Goal: Information Seeking & Learning: Understand process/instructions

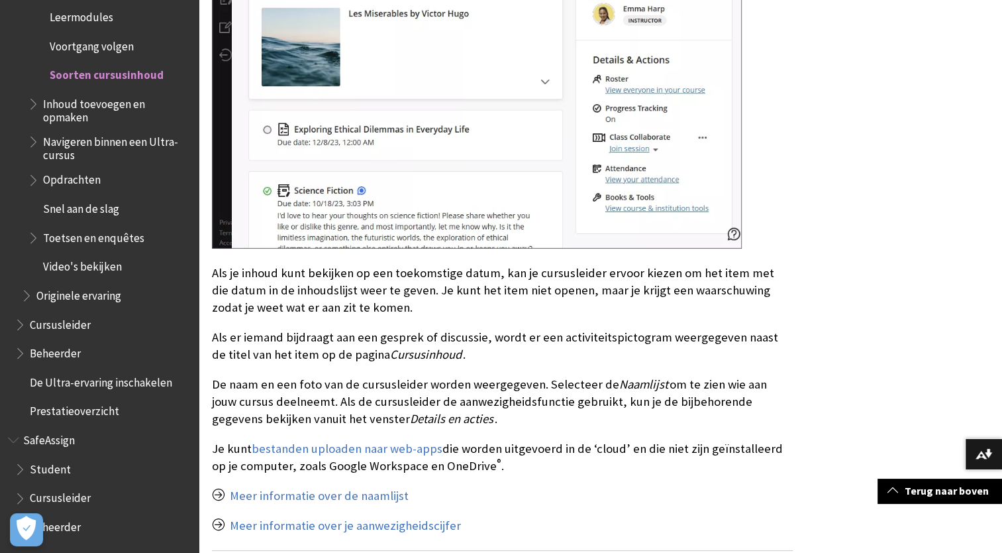
scroll to position [1210, 0]
click at [943, 487] on link "Terug naar boven" at bounding box center [940, 490] width 125 height 25
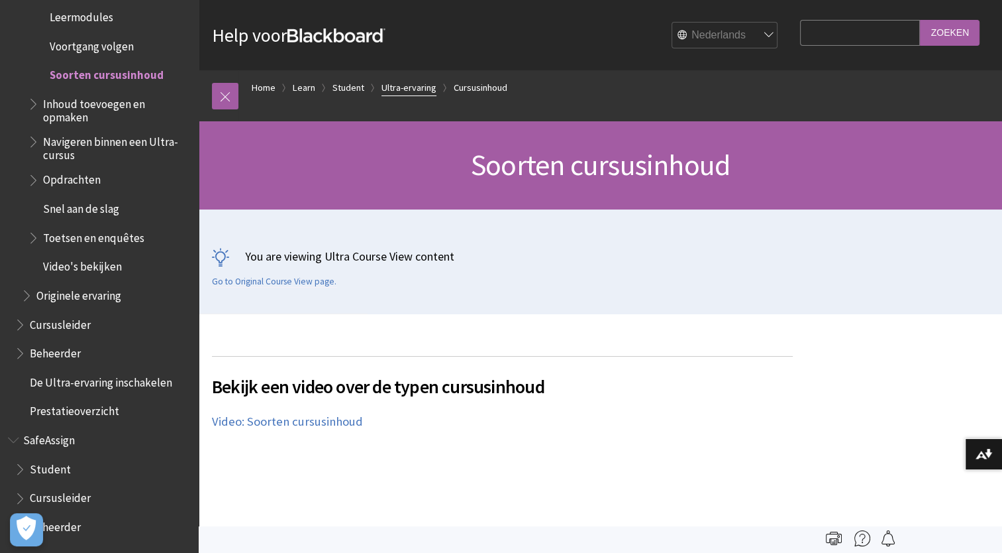
click at [421, 87] on link "Ultra-ervaring" at bounding box center [409, 88] width 55 height 17
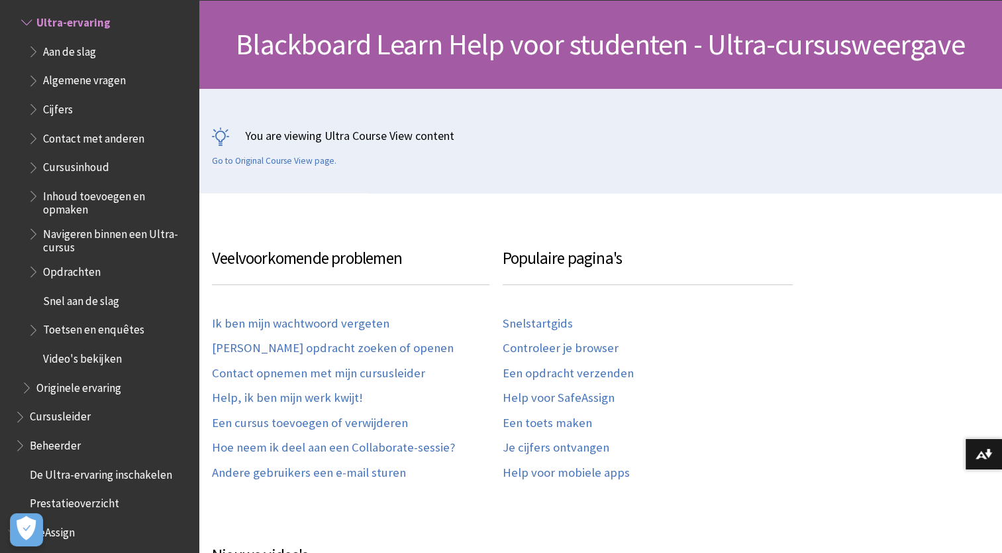
scroll to position [123, 0]
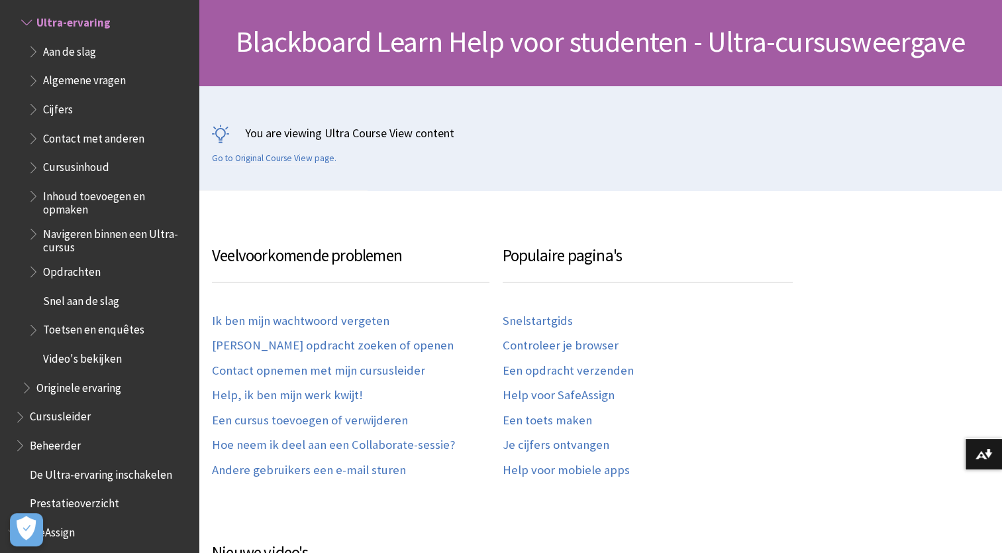
click at [396, 420] on link "Een cursus toevoegen of verwijderen" at bounding box center [310, 420] width 196 height 15
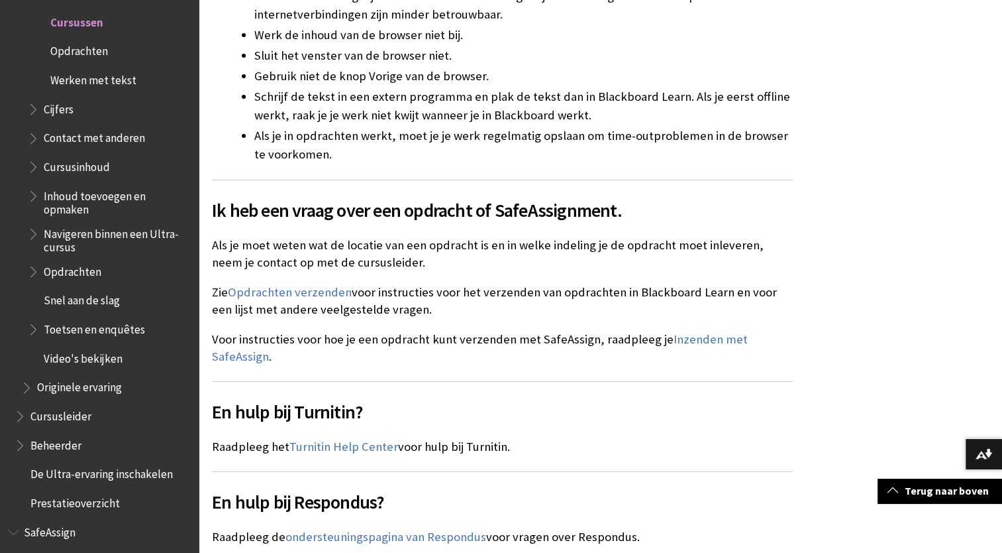
scroll to position [2663, 0]
